Goal: Information Seeking & Learning: Learn about a topic

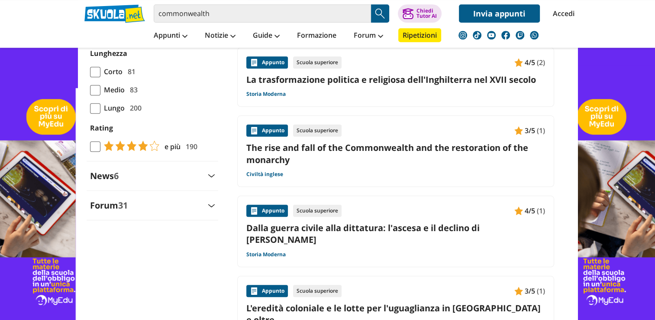
scroll to position [868, 0]
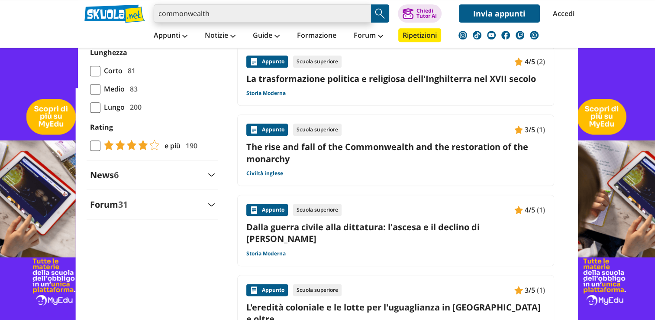
click at [269, 18] on input "commonwealth" at bounding box center [262, 13] width 217 height 18
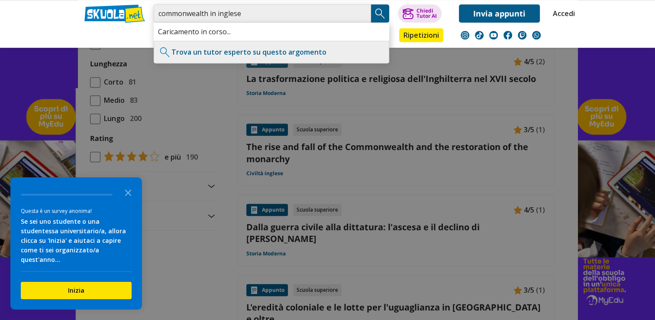
type input "commonwealth in inglese"
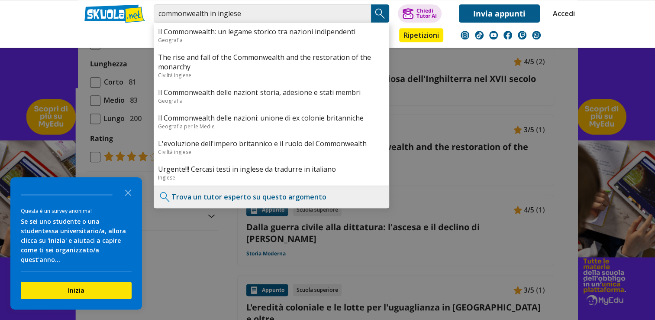
click at [374, 9] on img "Search Button" at bounding box center [380, 13] width 13 height 13
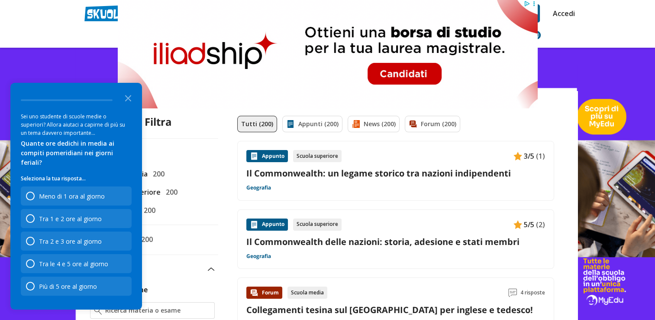
click at [477, 119] on div "Tutti (200) Appunti (200) News (200) Forum (200)" at bounding box center [395, 128] width 317 height 25
